Goal: Task Accomplishment & Management: Use online tool/utility

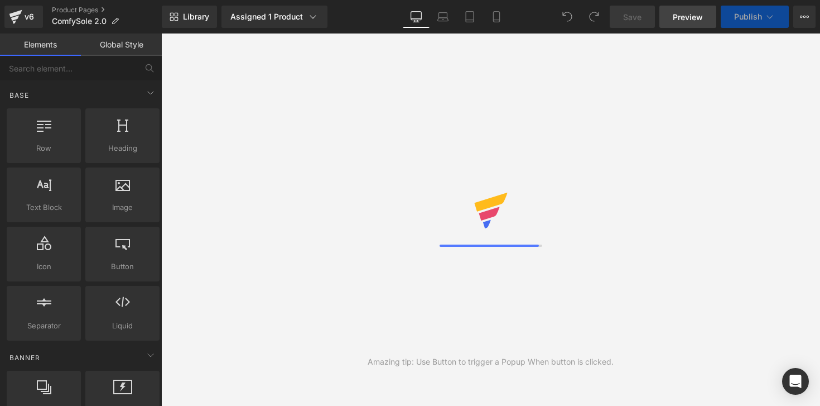
click at [686, 14] on span "Preview" at bounding box center [688, 17] width 30 height 12
